Goal: Navigation & Orientation: Find specific page/section

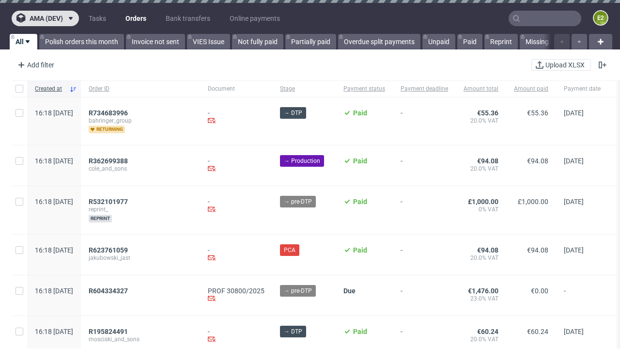
click at [45, 18] on span "ama (dev)" at bounding box center [46, 18] width 33 height 7
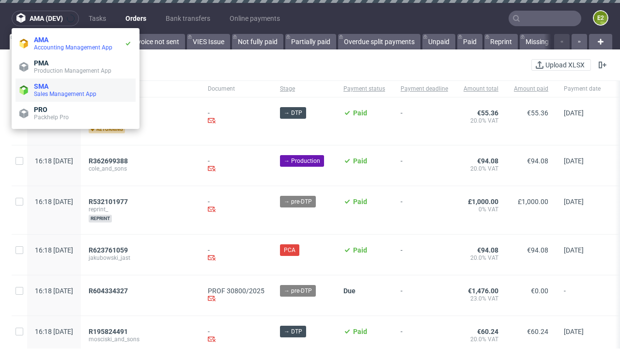
click at [76, 90] on span "Sales Management App" at bounding box center [83, 94] width 98 height 8
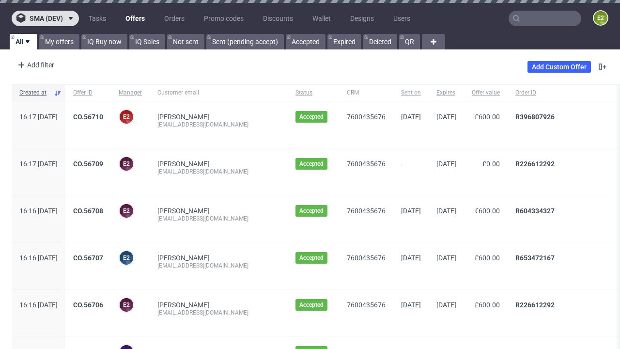
click at [45, 18] on span "sma (dev)" at bounding box center [46, 18] width 33 height 7
